Goal: Use online tool/utility: Utilize a website feature to perform a specific function

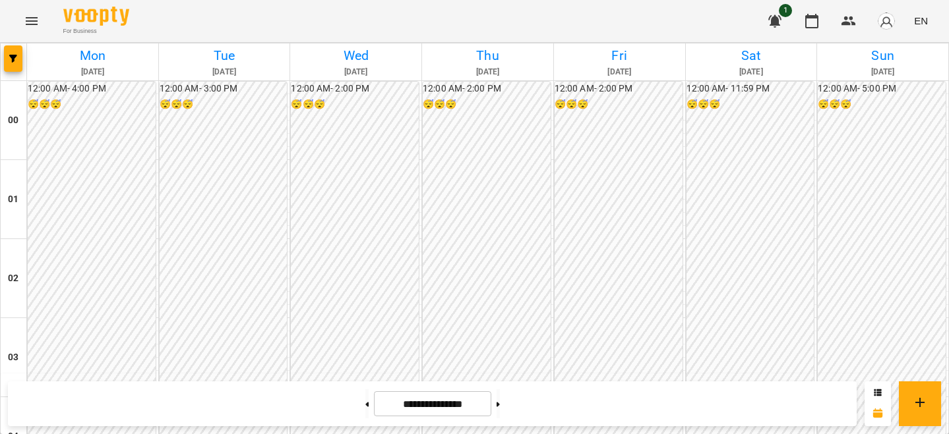
scroll to position [1169, 0]
click at [365, 397] on button at bounding box center [366, 404] width 3 height 29
type input "**********"
click at [886, 9] on button "button" at bounding box center [886, 21] width 34 height 34
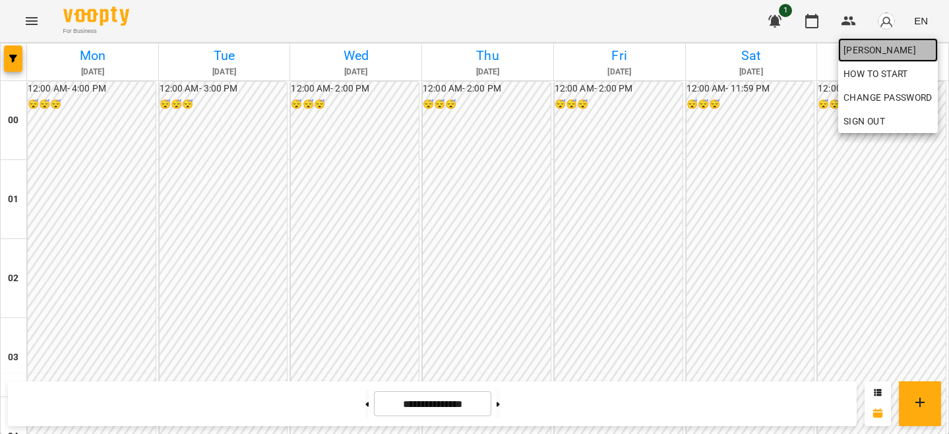
click at [880, 41] on link "[PERSON_NAME]" at bounding box center [888, 50] width 100 height 24
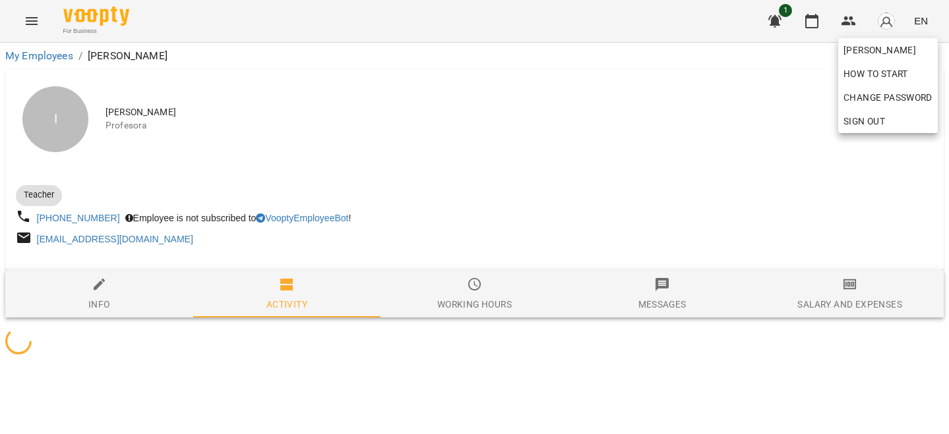
click at [766, 170] on div at bounding box center [474, 217] width 949 height 434
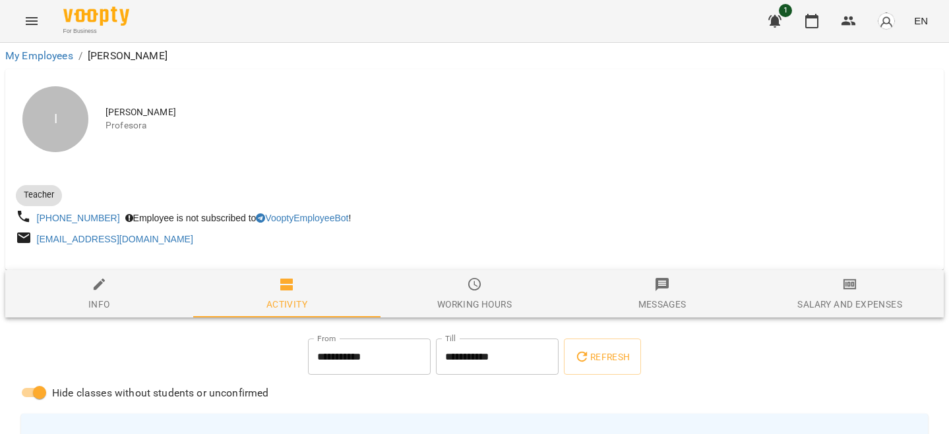
click at [838, 284] on span "Salary and Expenses" at bounding box center [849, 295] width 172 height 36
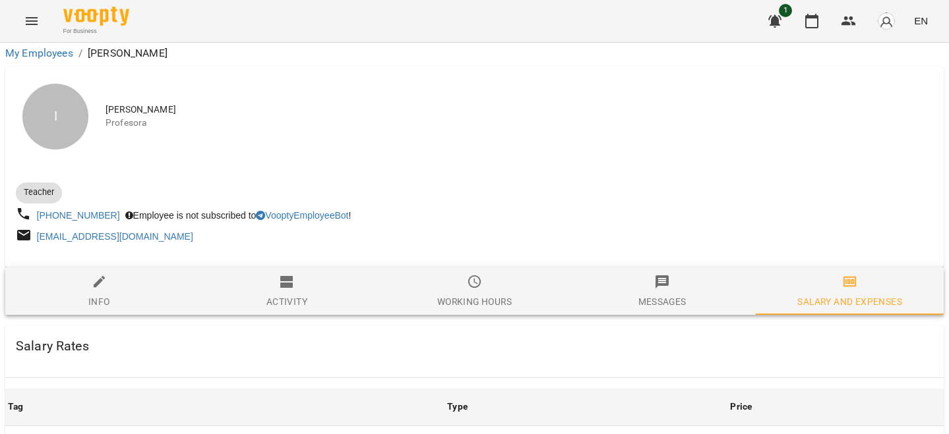
scroll to position [590, 0]
